Goal: Check status

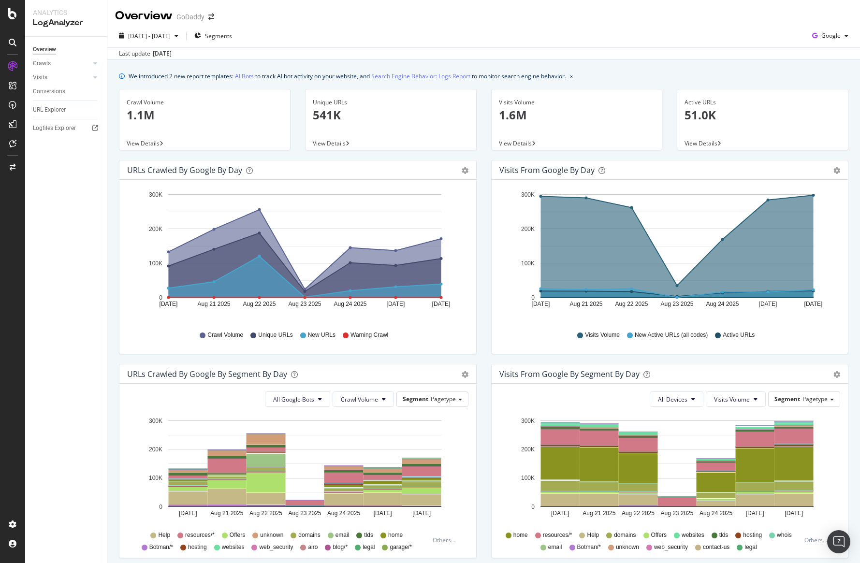
click at [481, 176] on div "URLs Crawled by Google by day Area Table Hold CMD (⌘) while clicking to filter …" at bounding box center [298, 262] width 372 height 204
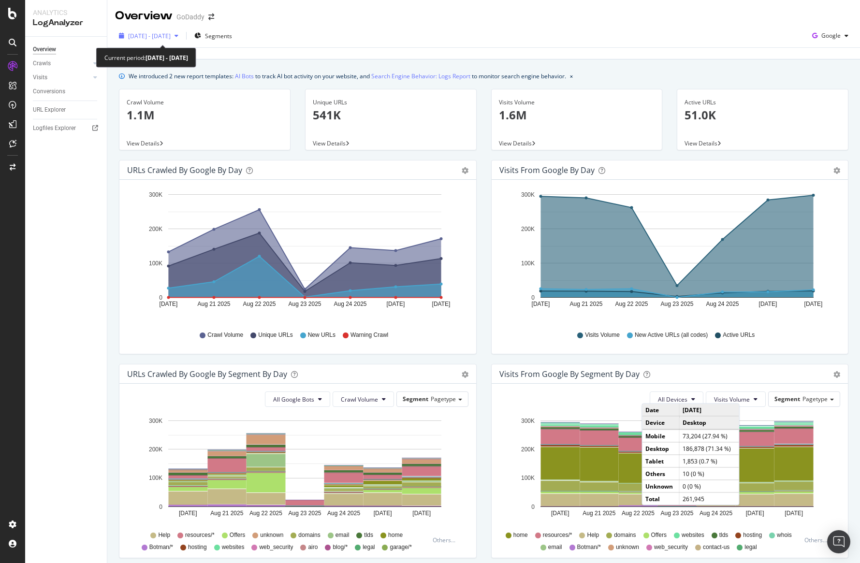
click at [182, 41] on div "[DATE] - [DATE]" at bounding box center [148, 36] width 67 height 15
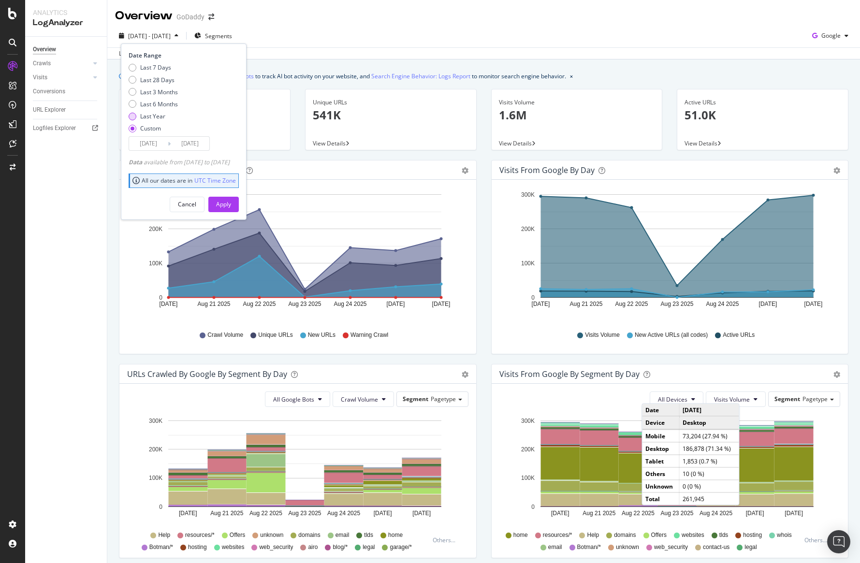
click at [162, 113] on div "Last Year" at bounding box center [152, 116] width 25 height 8
type input "[DATE]"
click at [239, 204] on button "Apply" at bounding box center [223, 204] width 30 height 15
